Goal: Check status: Check status

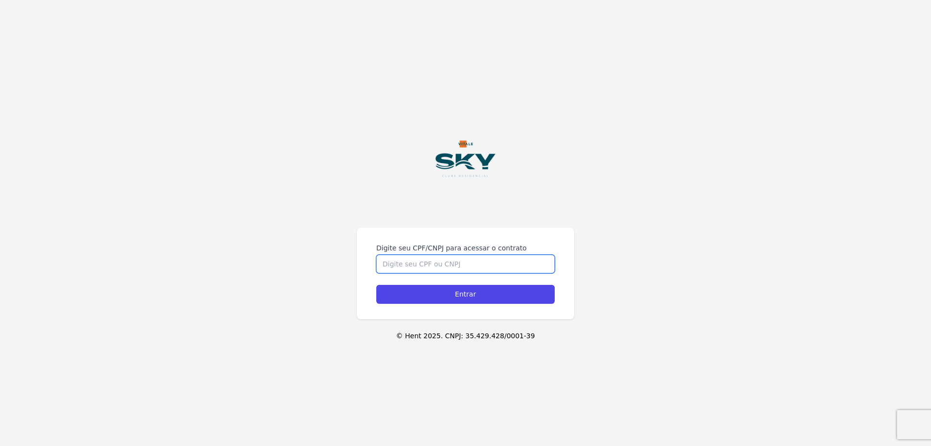
click at [481, 265] on input "Digite seu CPF/CNPJ para acessar o contrato" at bounding box center [465, 264] width 178 height 18
type input "16290671723"
click at [376, 285] on input "Entrar" at bounding box center [465, 294] width 178 height 19
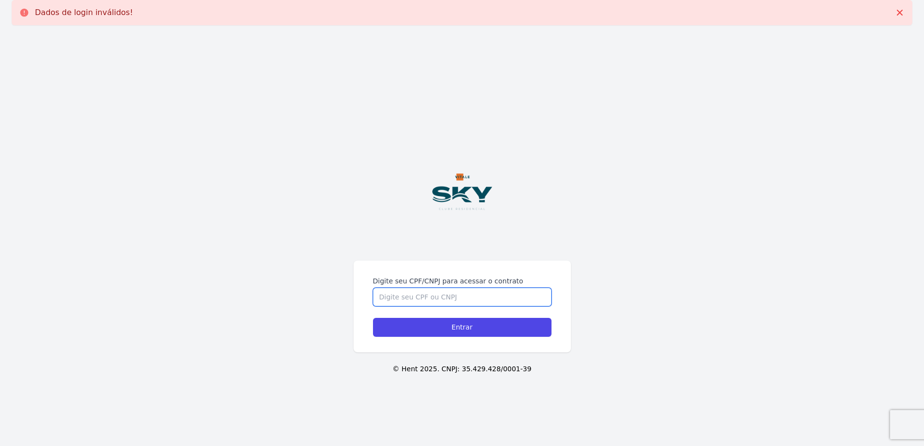
click at [473, 294] on input "Digite seu CPF/CNPJ para acessar o contrato" at bounding box center [462, 297] width 178 height 18
type input "162.906.717-23"
click at [373, 318] on input "Entrar" at bounding box center [462, 327] width 178 height 19
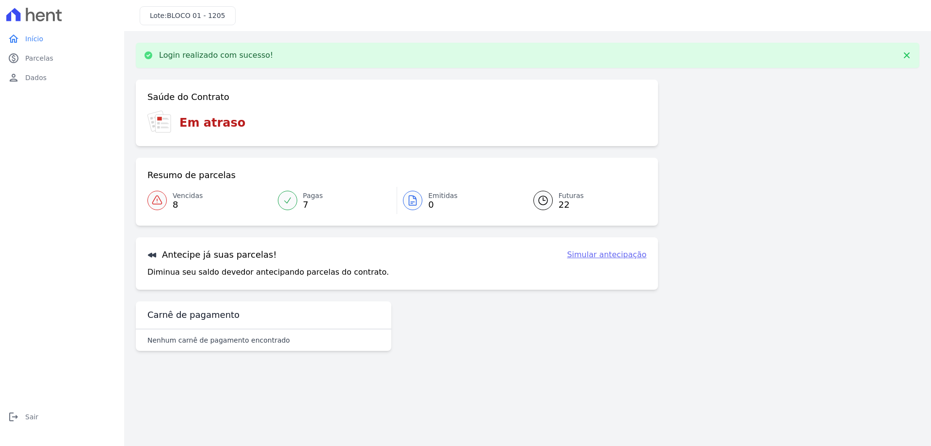
click at [173, 201] on span "8" at bounding box center [188, 205] width 30 height 8
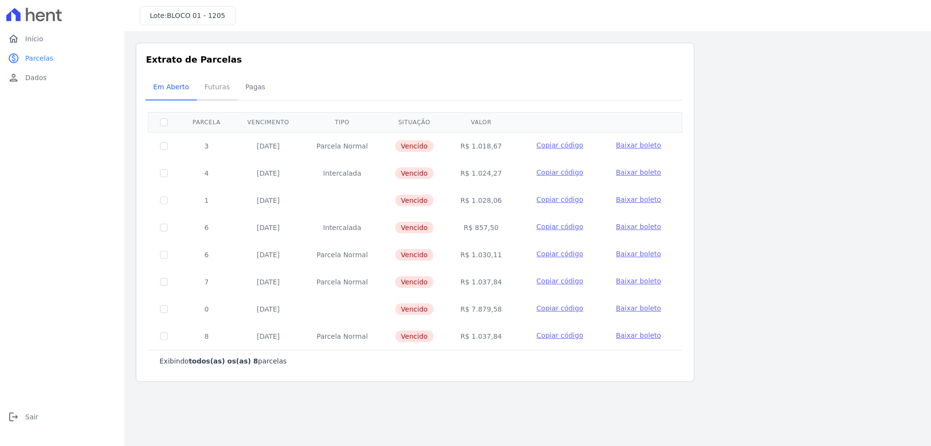
click at [215, 80] on span "Futuras" at bounding box center [217, 86] width 37 height 19
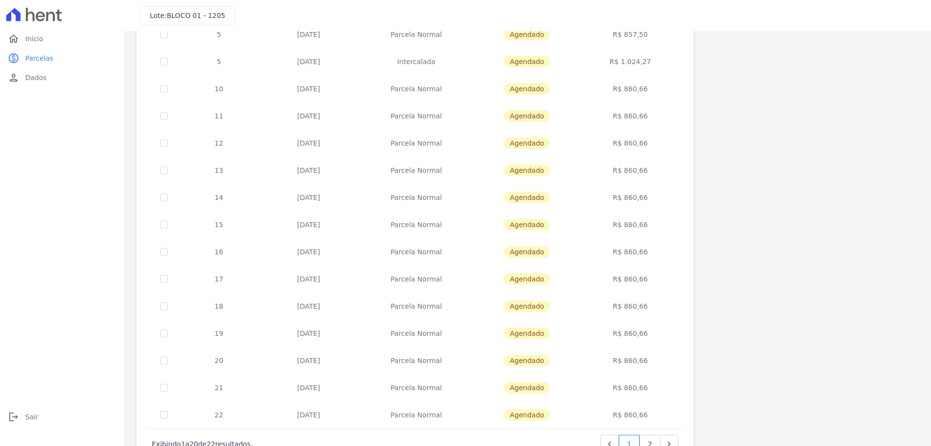
scroll to position [286, 0]
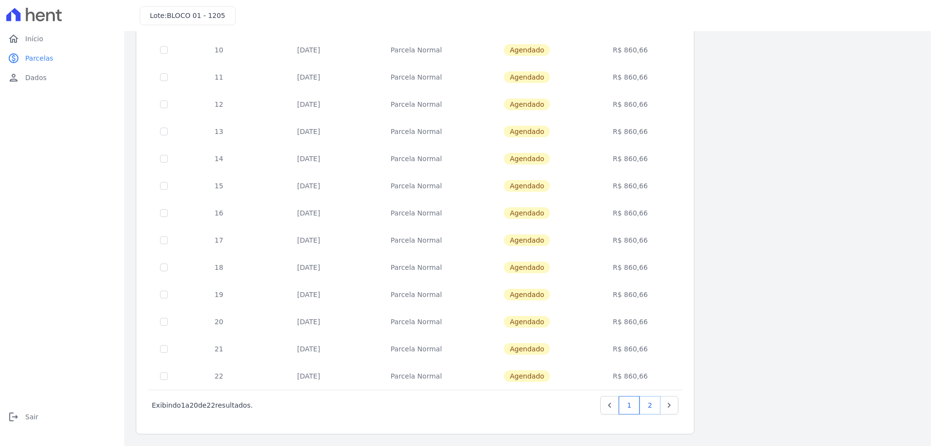
click at [654, 407] on link "2" at bounding box center [649, 405] width 21 height 18
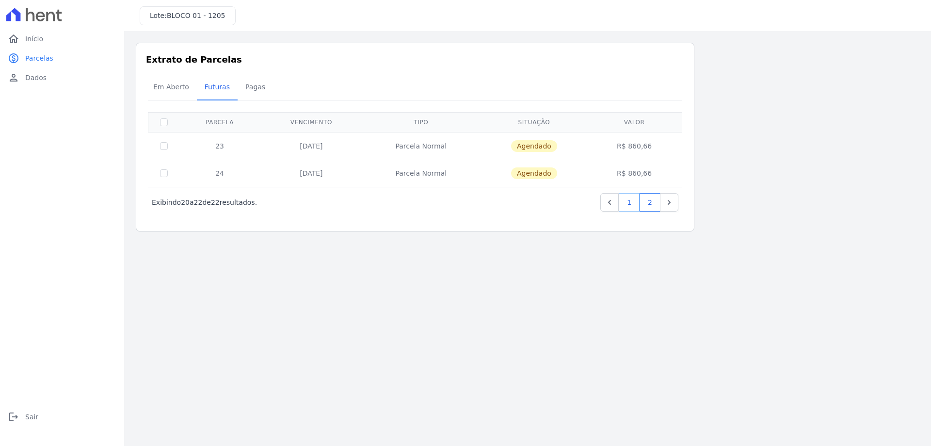
click at [631, 201] on link "1" at bounding box center [629, 202] width 21 height 18
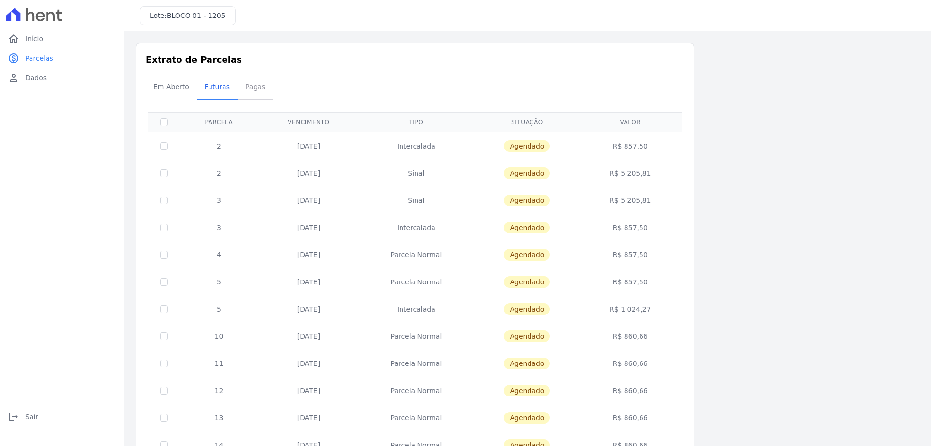
click at [251, 85] on span "Pagas" at bounding box center [256, 86] width 32 height 19
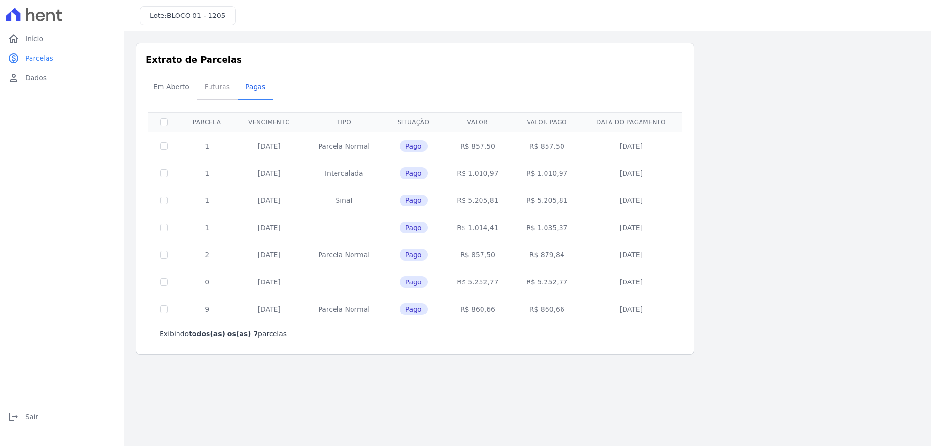
click at [197, 88] on link "Futuras" at bounding box center [217, 87] width 41 height 25
